Goal: Information Seeking & Learning: Understand process/instructions

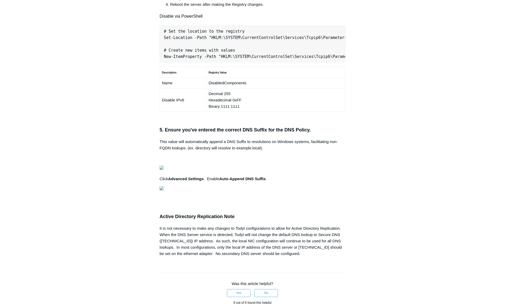
scroll to position [316, 0]
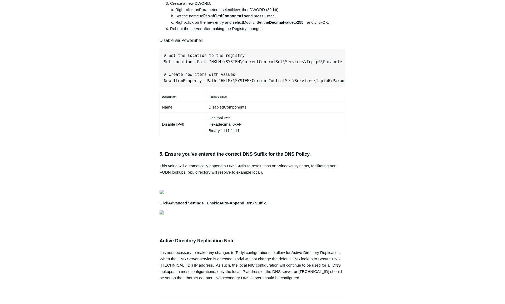
copy pre "New-NetFirewallRule -DisplayName "Todyl SGN Network" -Direction Inbound -Progra…"
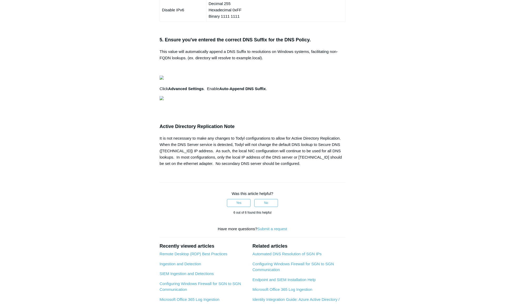
scroll to position [448, 0]
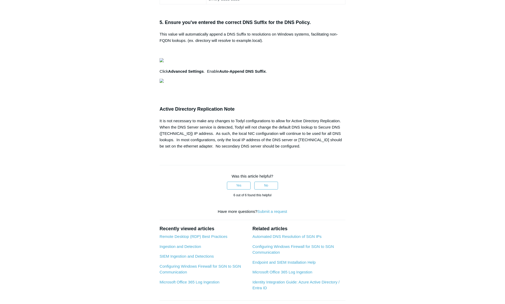
copy pre "Set-Location -Path "HKLM:\SYSTEM\CurrentControlSet\Services\Tcpip6\Parameters""
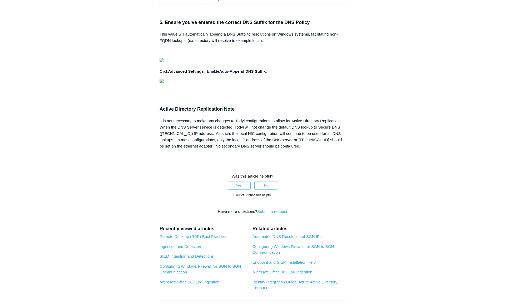
copy pre "New-ItemProperty -Path "HKLM:\SYSTEM\CurrentControlSet\Services\Tcpip6\Paramete…"
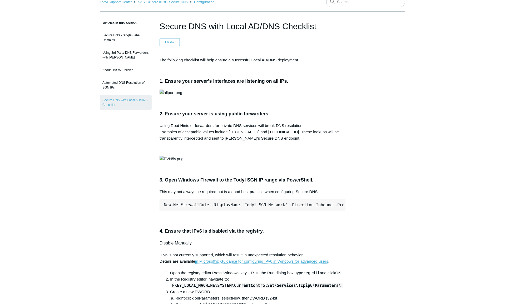
scroll to position [0, 0]
